Goal: Task Accomplishment & Management: Use online tool/utility

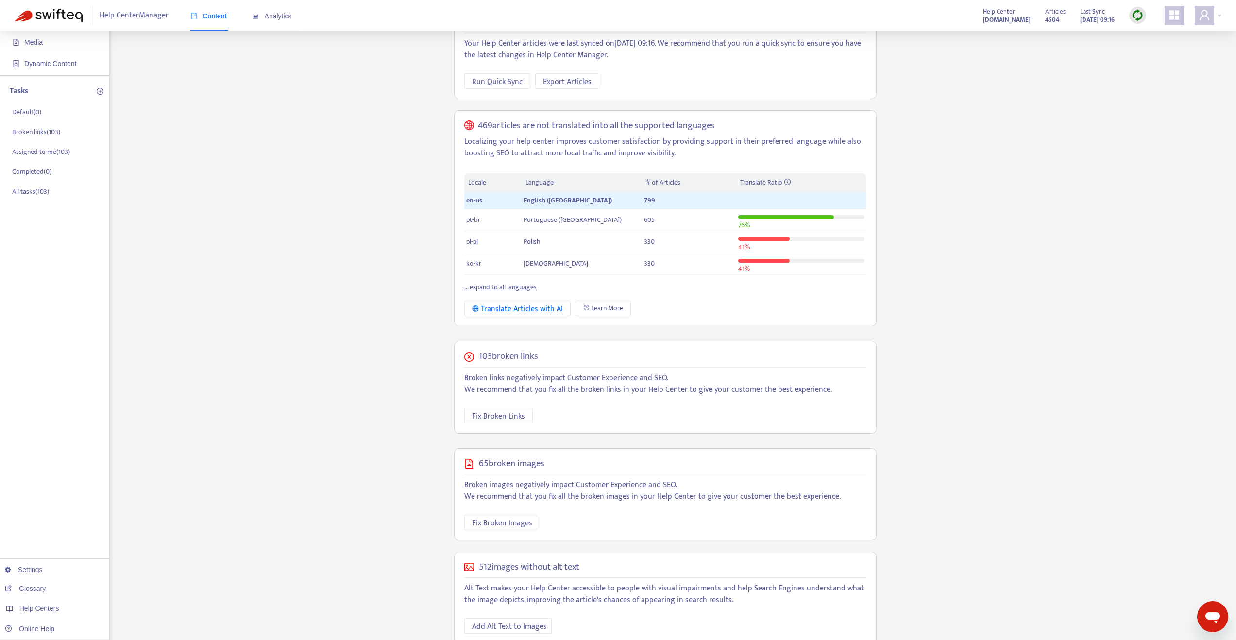
scroll to position [103, 0]
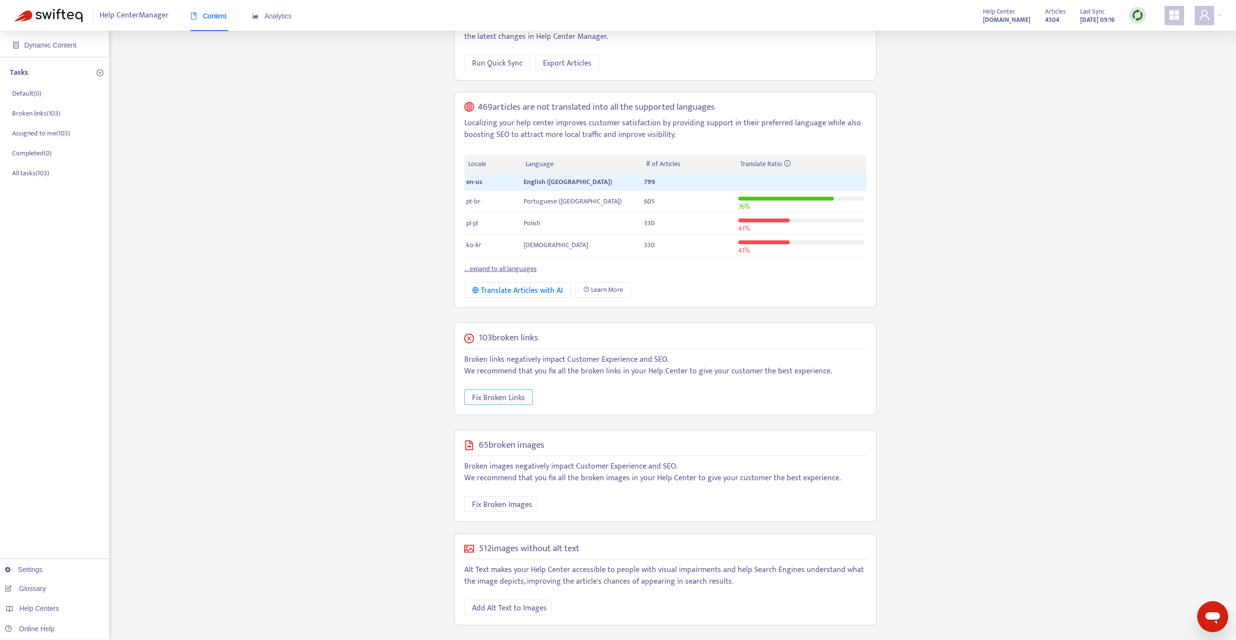
click at [489, 398] on span "Fix Broken Links" at bounding box center [498, 398] width 53 height 12
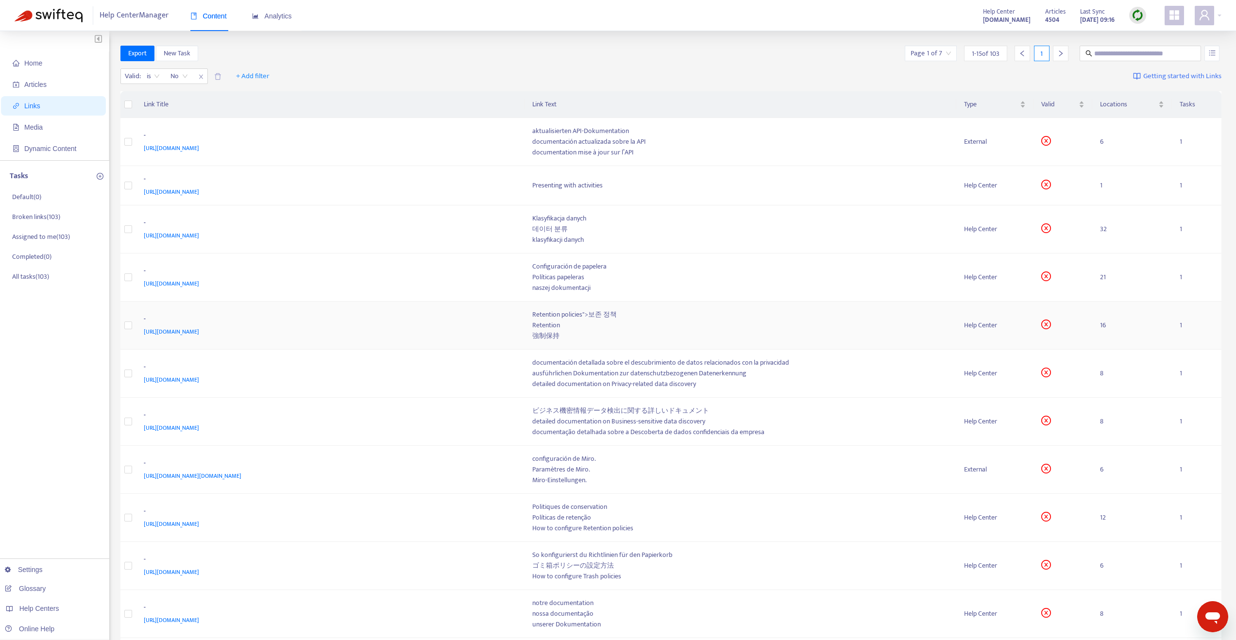
scroll to position [245, 0]
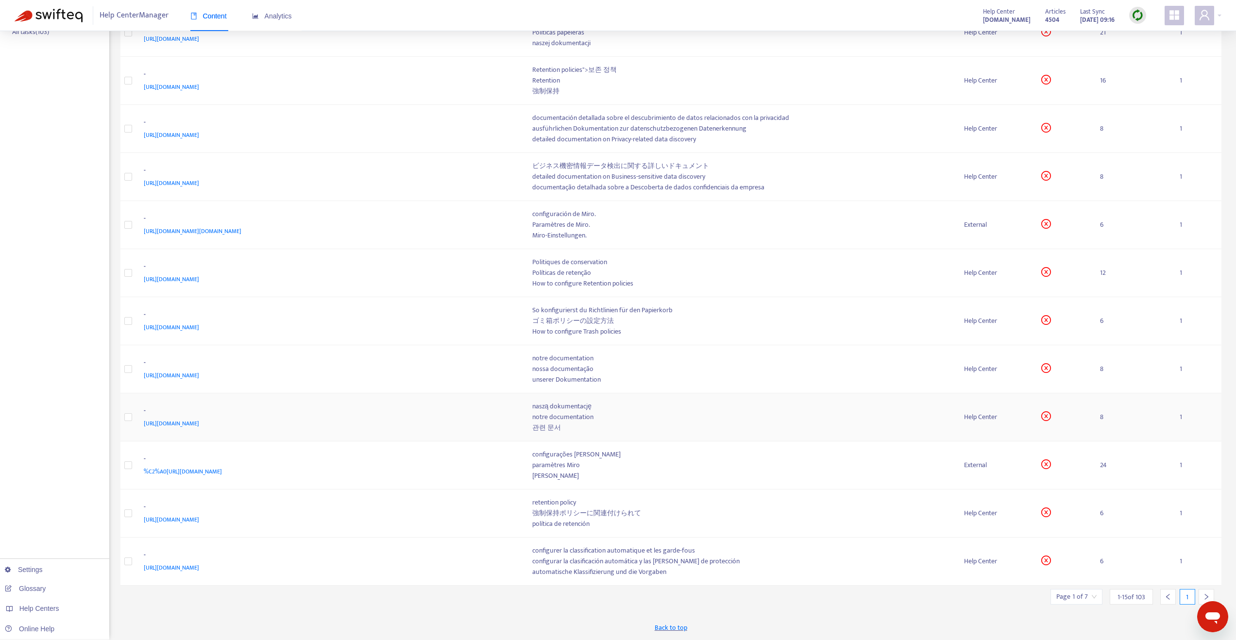
click at [199, 425] on span "[URL][DOMAIN_NAME]" at bounding box center [171, 424] width 55 height 10
click at [1203, 592] on div at bounding box center [1207, 597] width 16 height 16
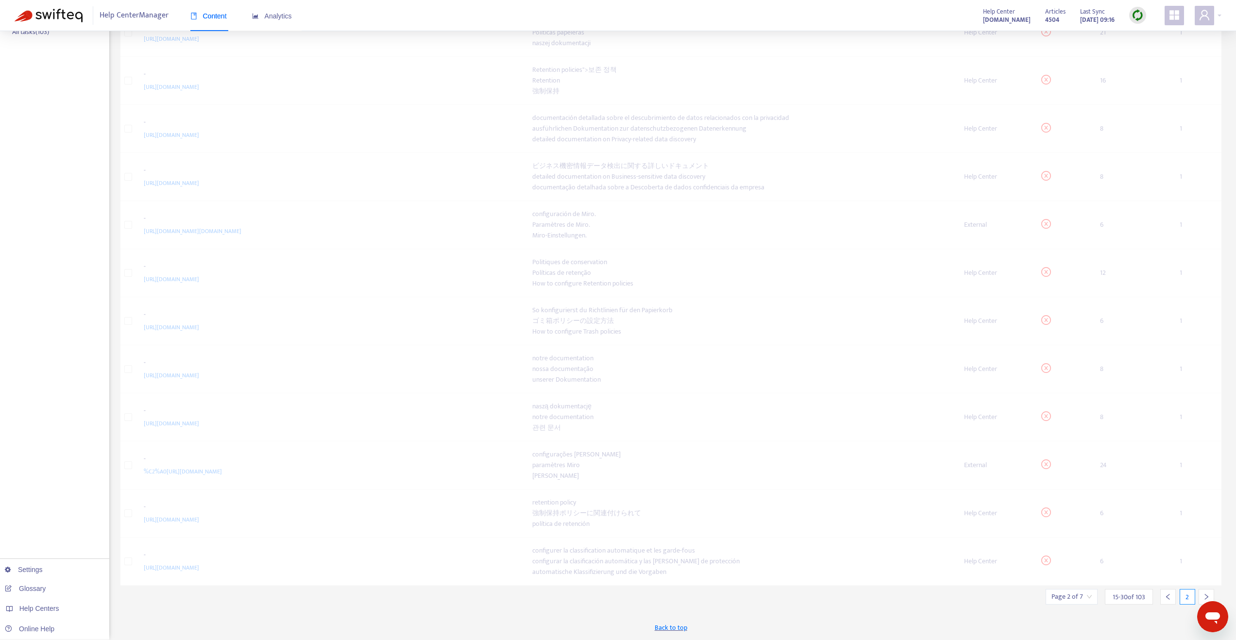
scroll to position [227, 0]
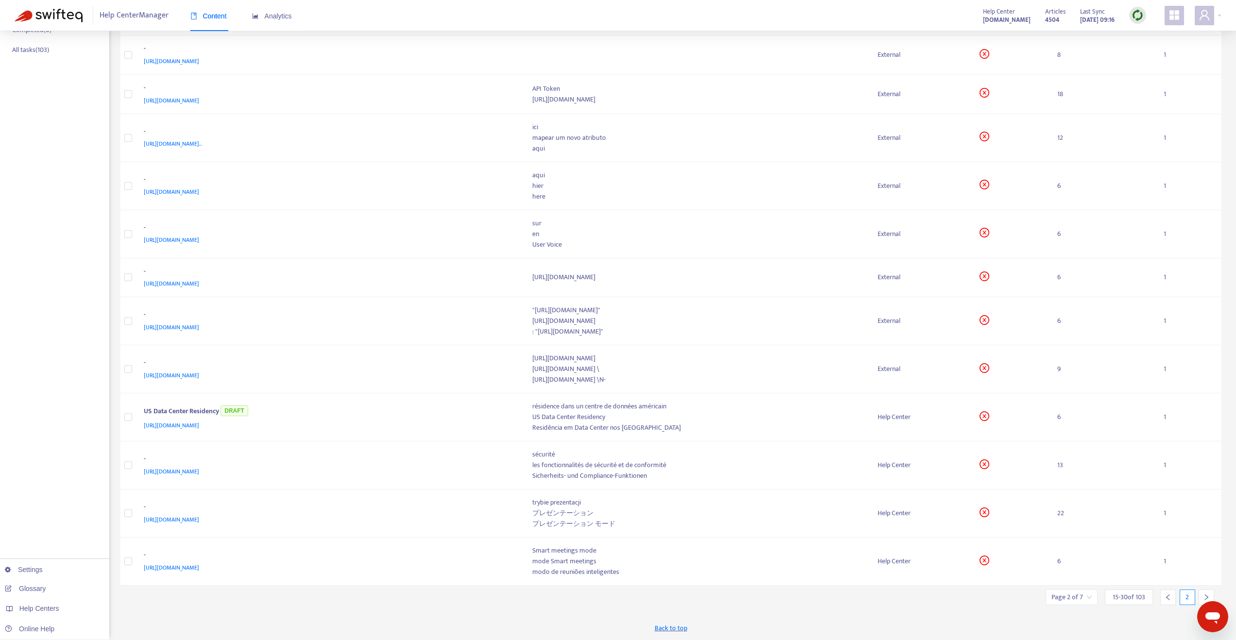
click at [1204, 592] on div at bounding box center [1207, 598] width 16 height 16
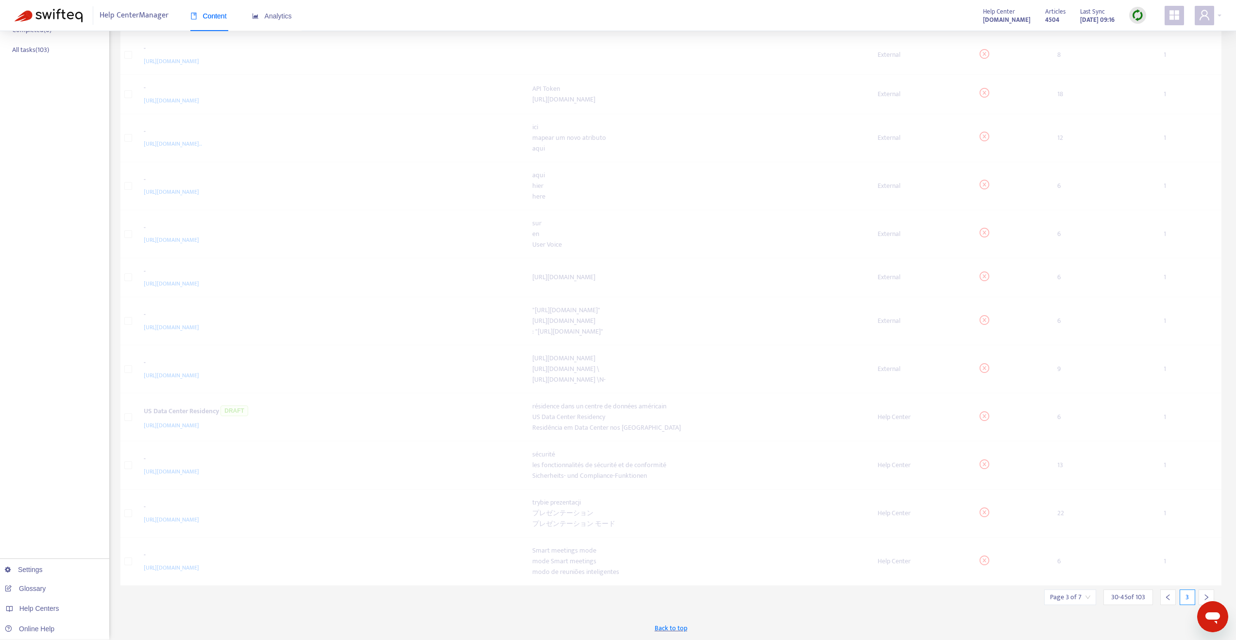
scroll to position [217, 0]
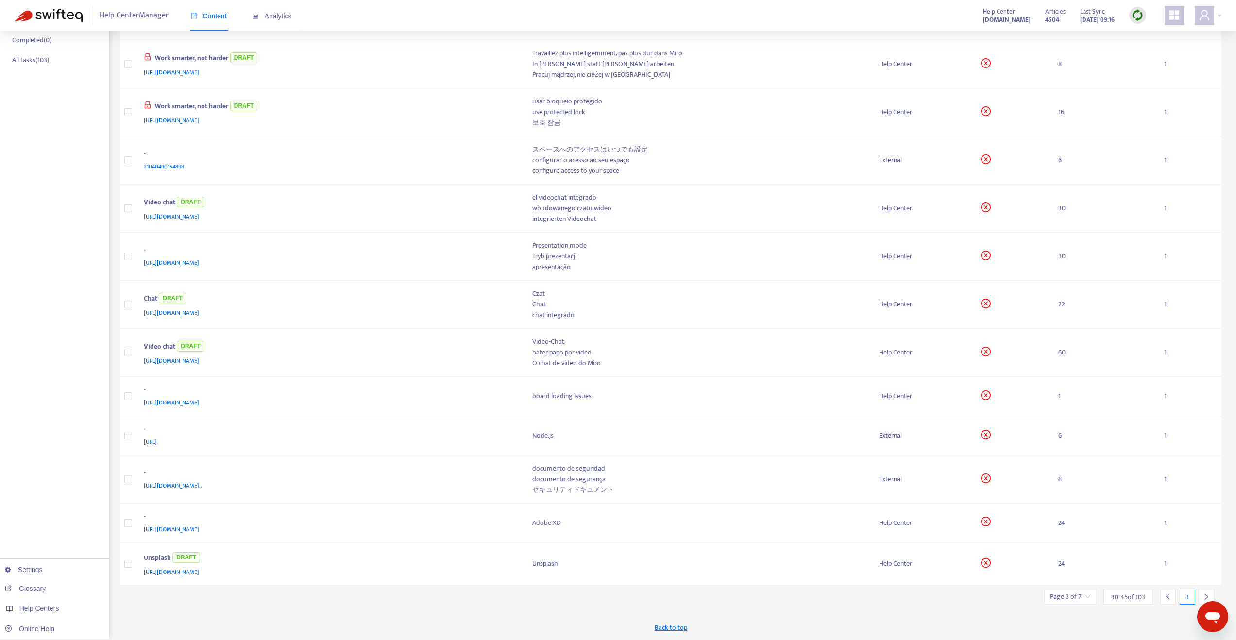
click at [1204, 592] on div at bounding box center [1207, 597] width 16 height 16
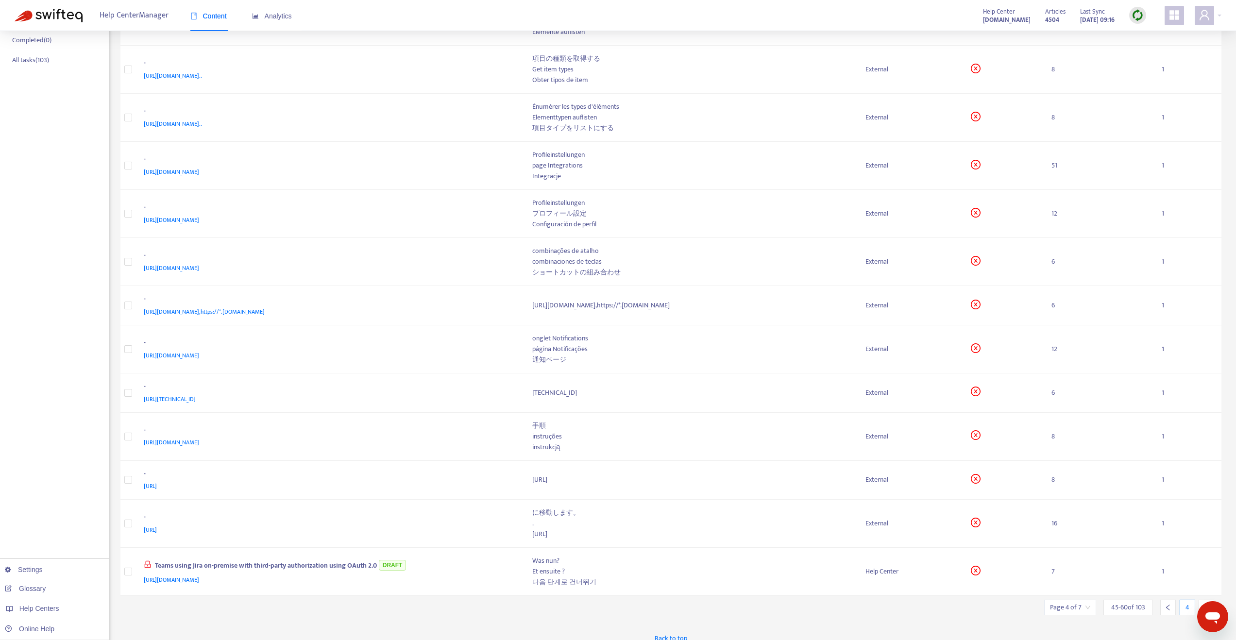
scroll to position [227, 0]
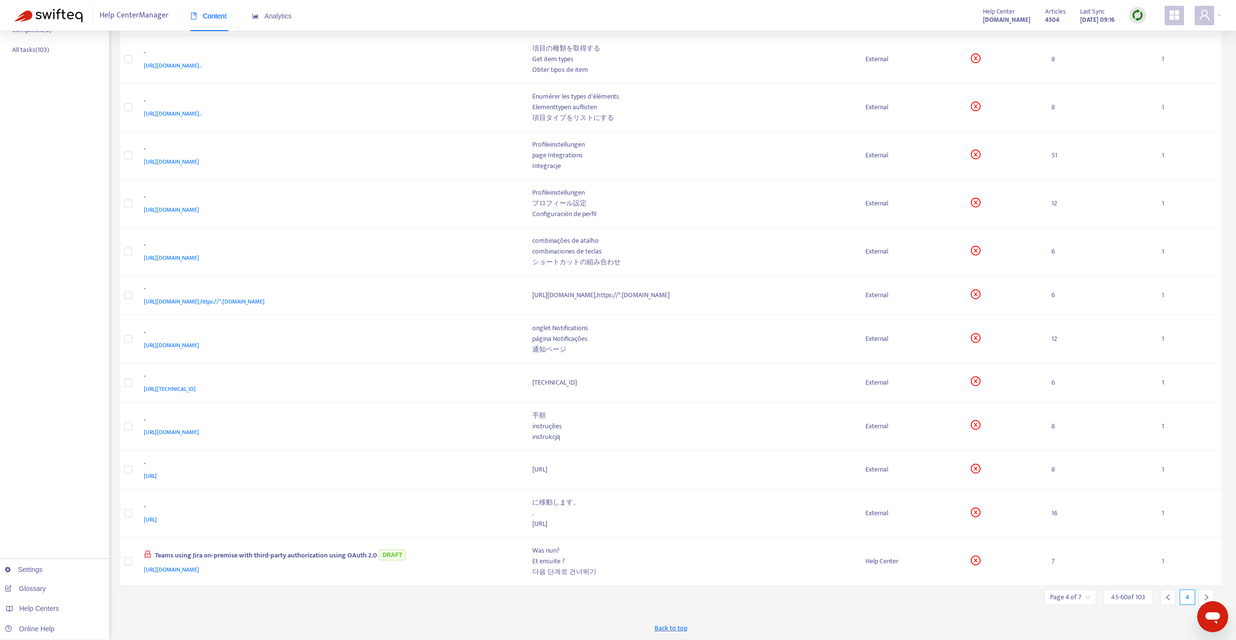
click at [1204, 592] on div at bounding box center [1207, 598] width 16 height 16
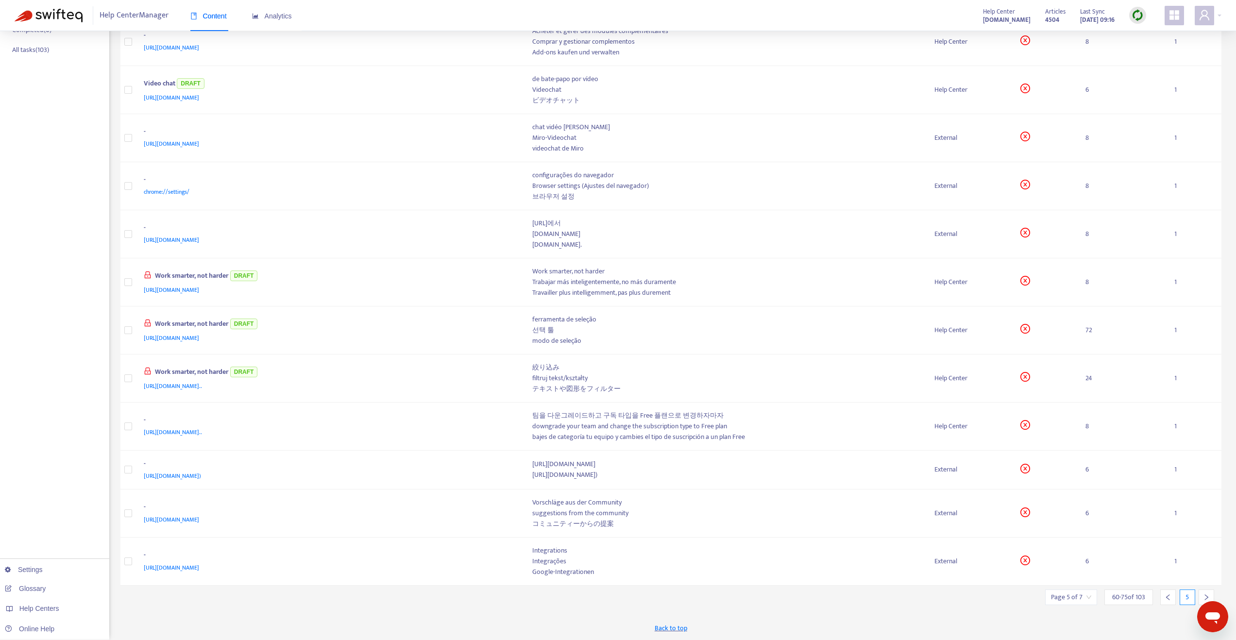
click at [1204, 592] on div at bounding box center [1207, 598] width 16 height 16
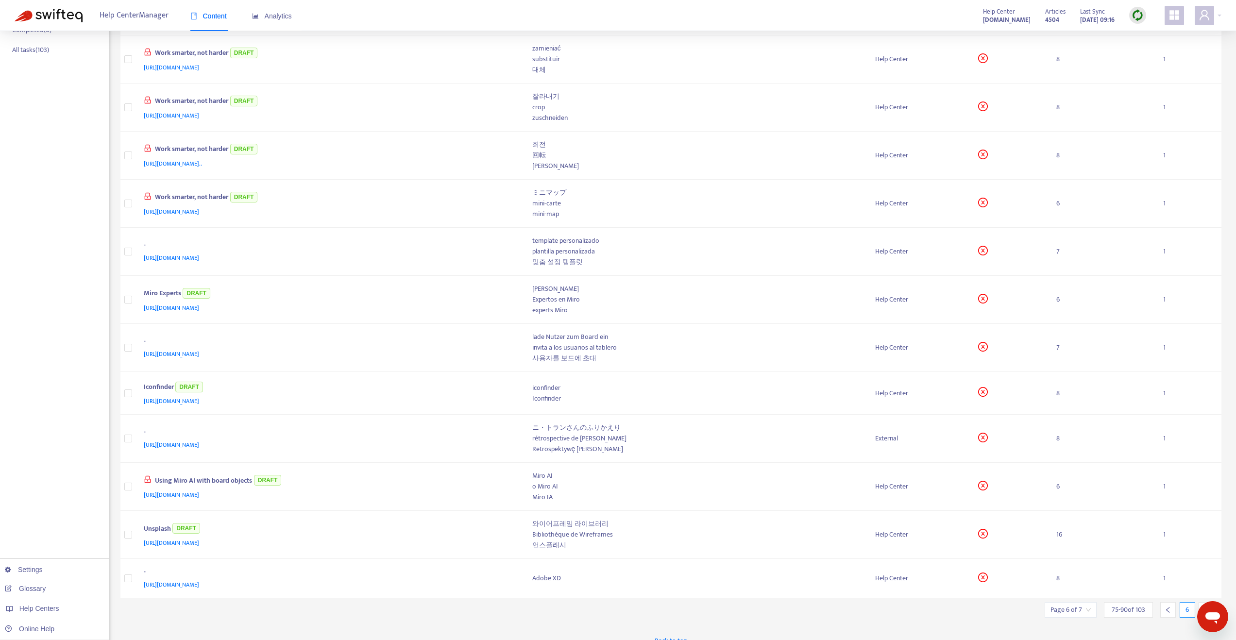
scroll to position [239, 0]
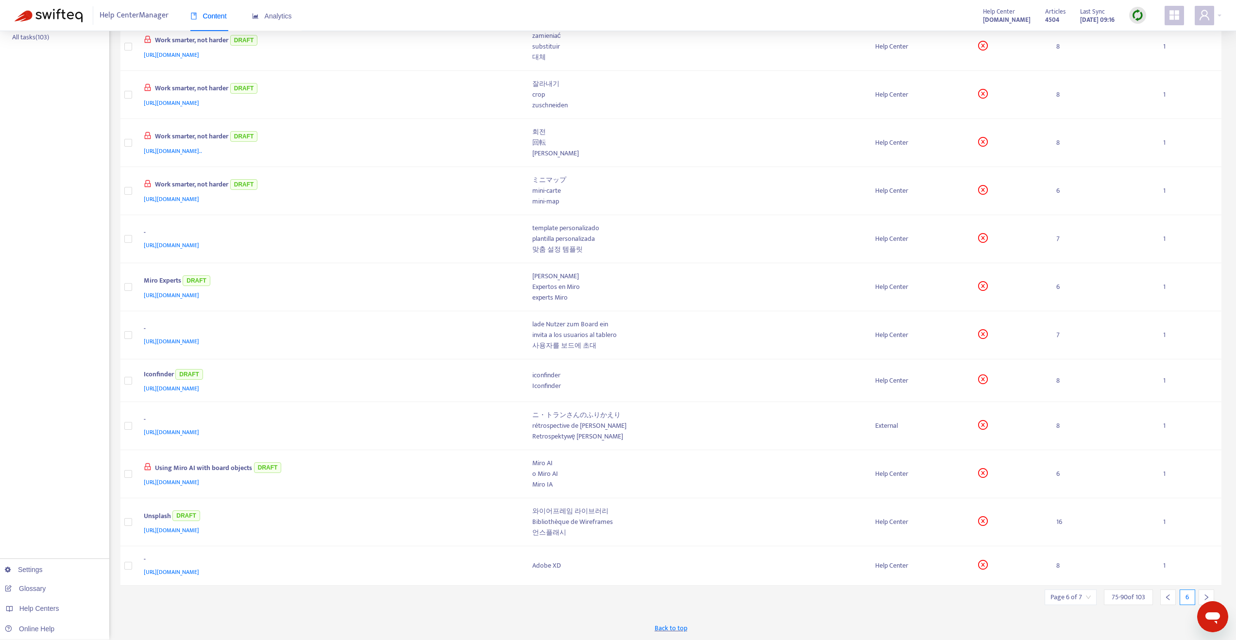
click at [1204, 592] on div at bounding box center [1207, 598] width 16 height 16
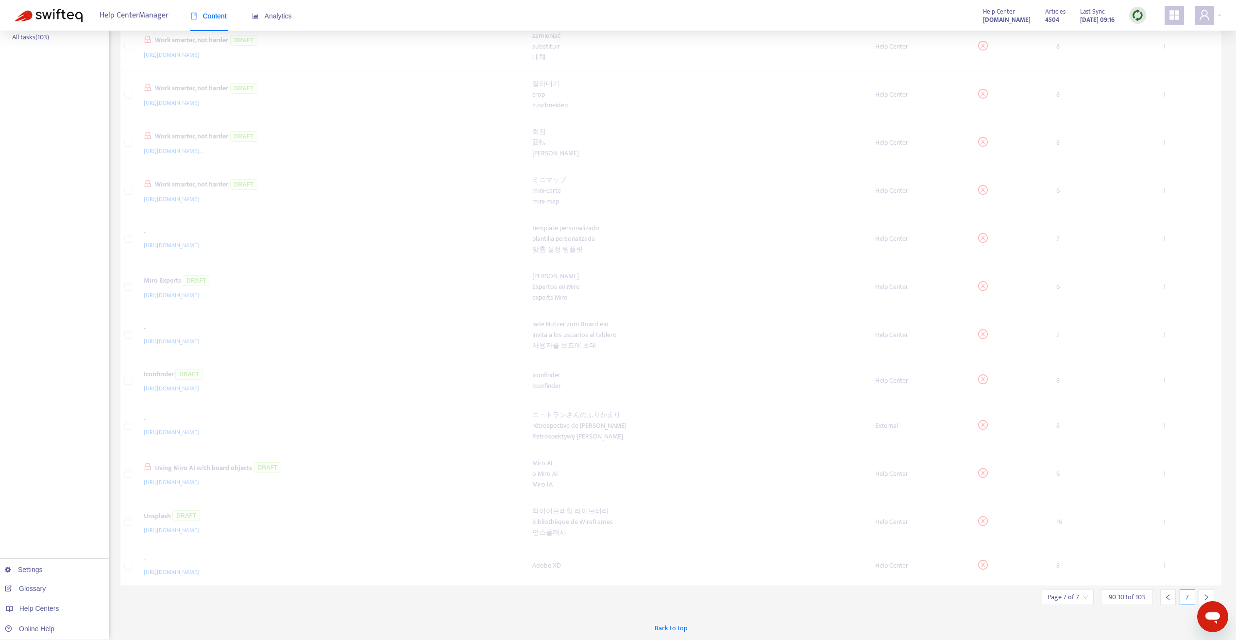
scroll to position [131, 0]
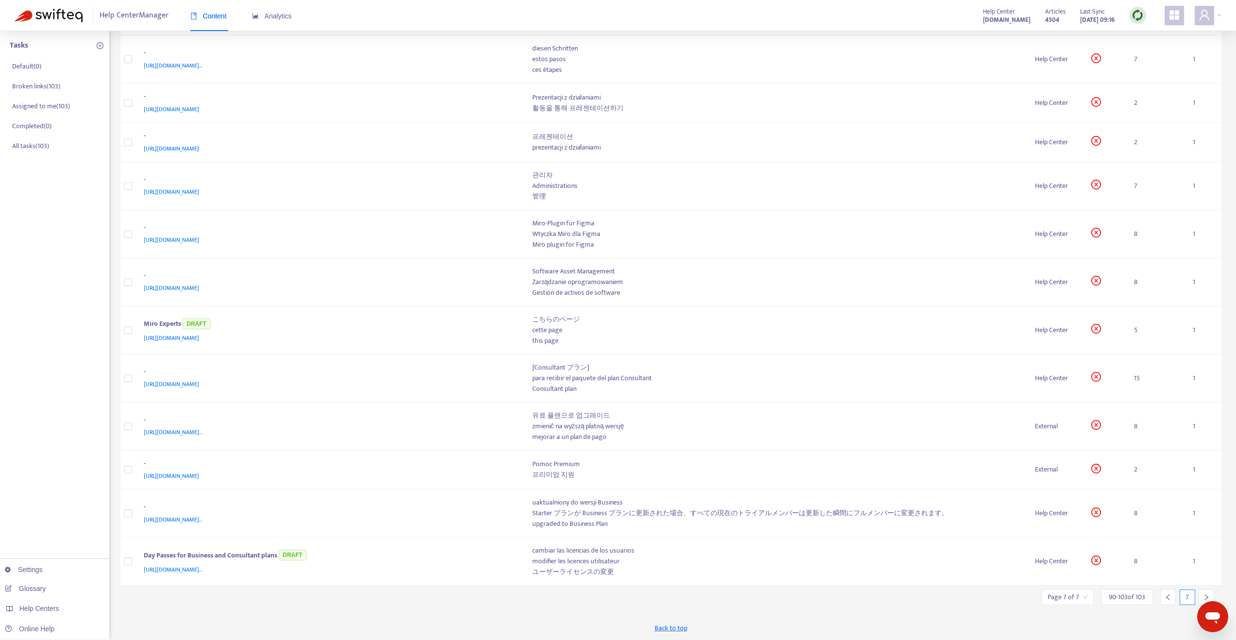
click at [1204, 592] on div at bounding box center [1207, 598] width 16 height 16
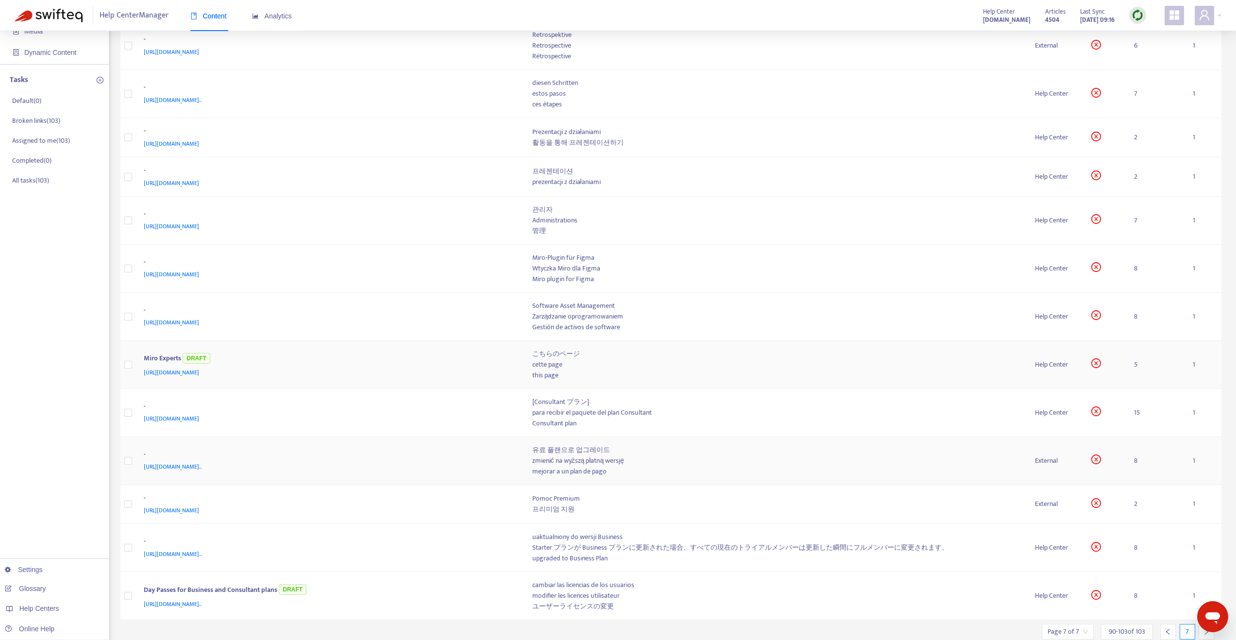
scroll to position [0, 0]
